Goal: Browse casually

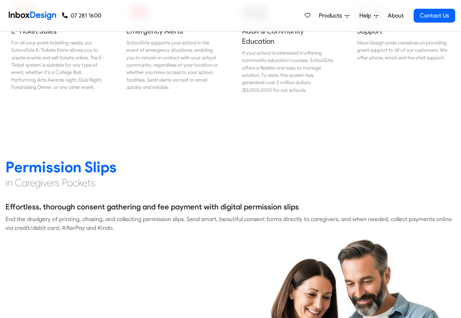
scroll to position [919, 0]
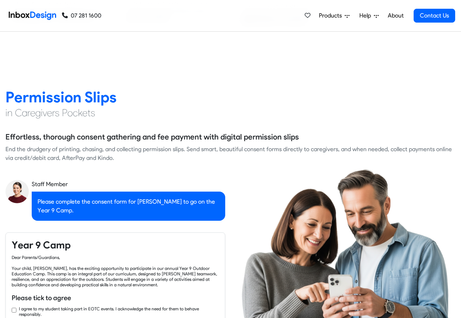
checkbox input "true"
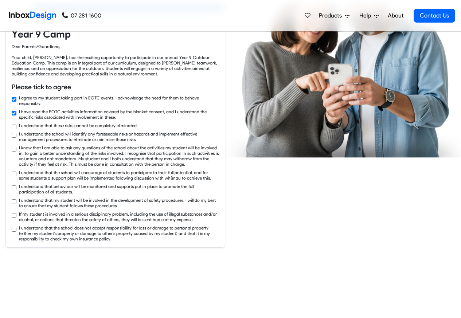
checkbox input "true"
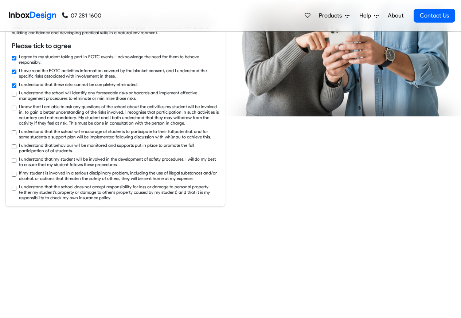
checkbox input "true"
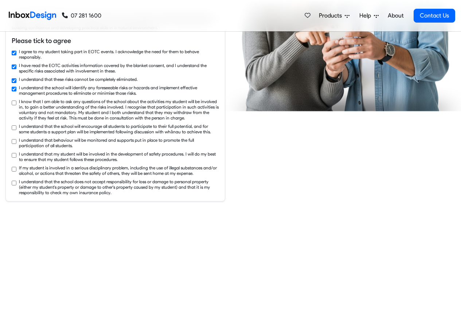
checkbox input "true"
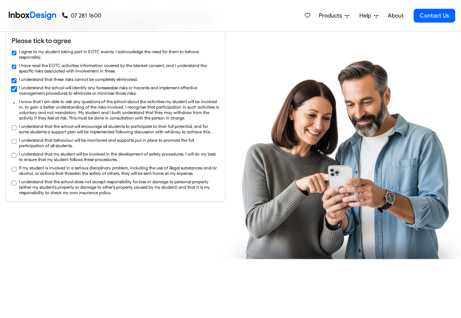
scroll to position [1225, 0]
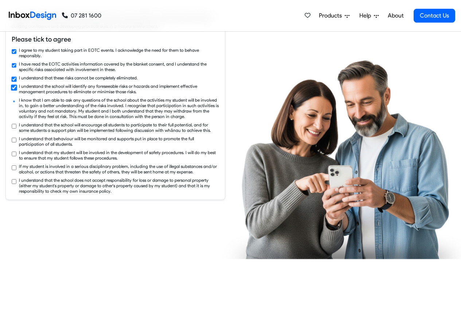
checkbox input "true"
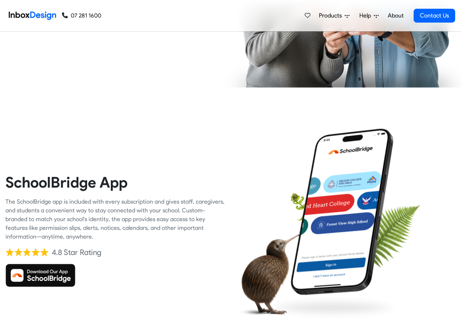
scroll to position [1532, 0]
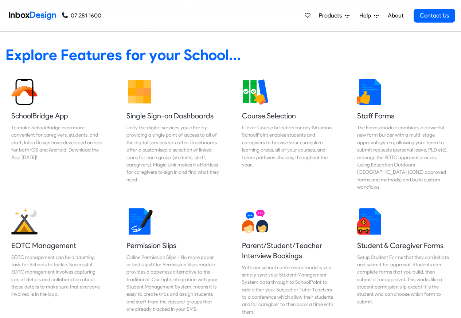
scroll to position [306, 0]
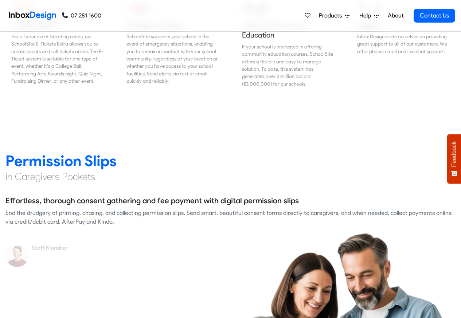
scroll to position [919, 0]
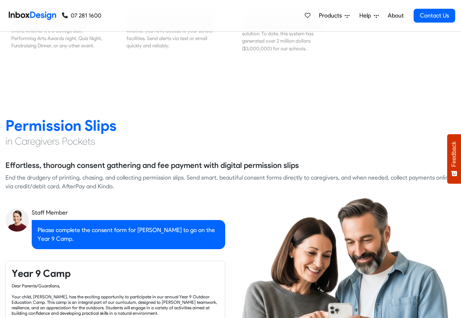
checkbox input "true"
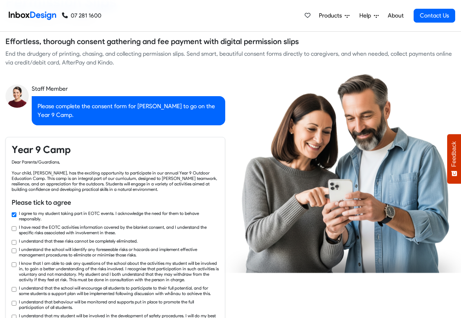
checkbox input "true"
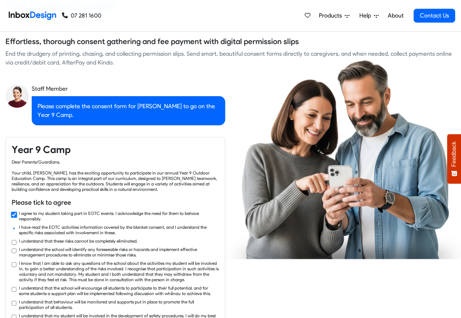
checkbox input "true"
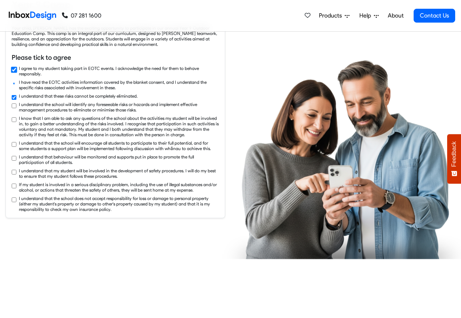
checkbox input "true"
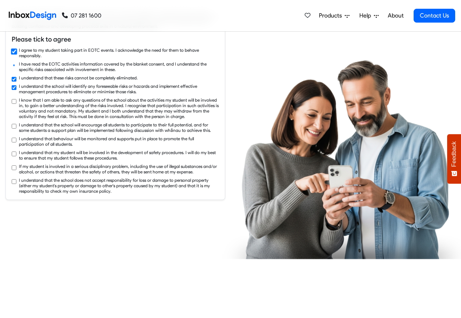
checkbox input "true"
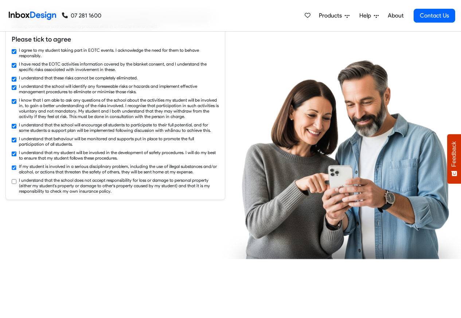
checkbox input "true"
